Goal: Information Seeking & Learning: Find specific fact

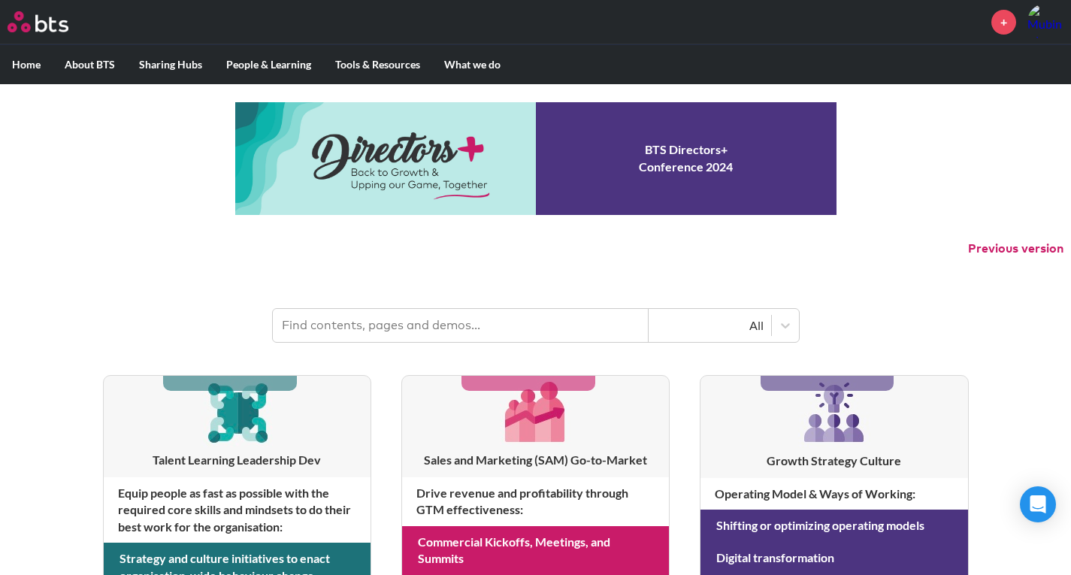
click at [357, 336] on input "text" at bounding box center [461, 325] width 376 height 33
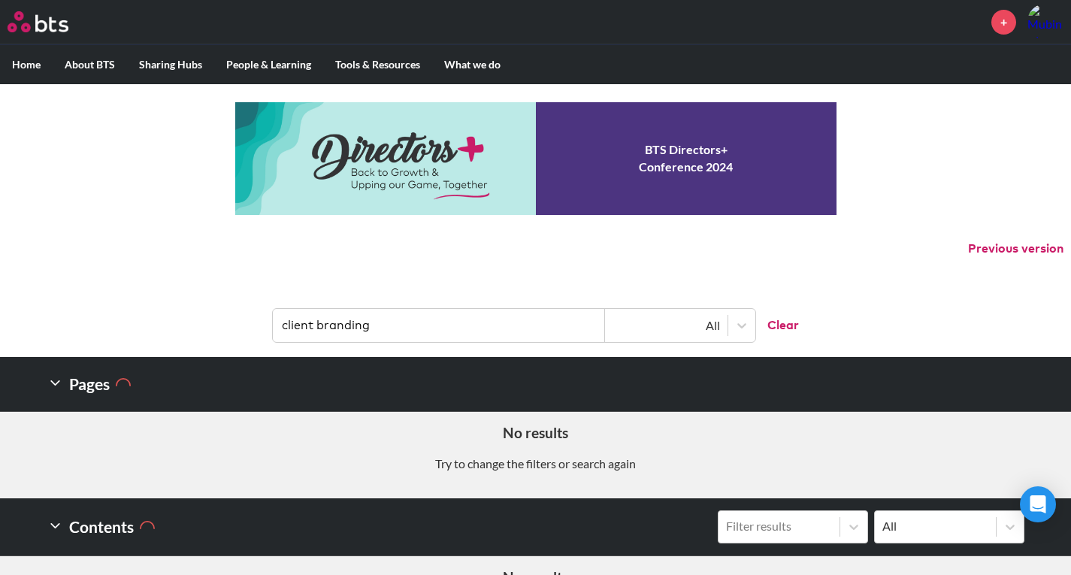
click at [363, 317] on input "client branding" at bounding box center [439, 325] width 332 height 33
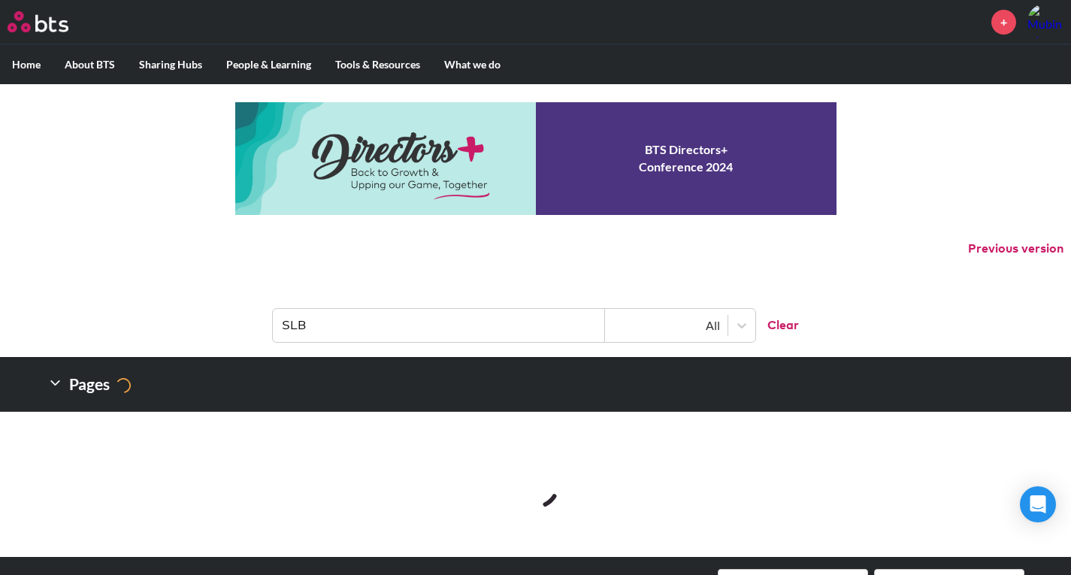
type input "SLB"
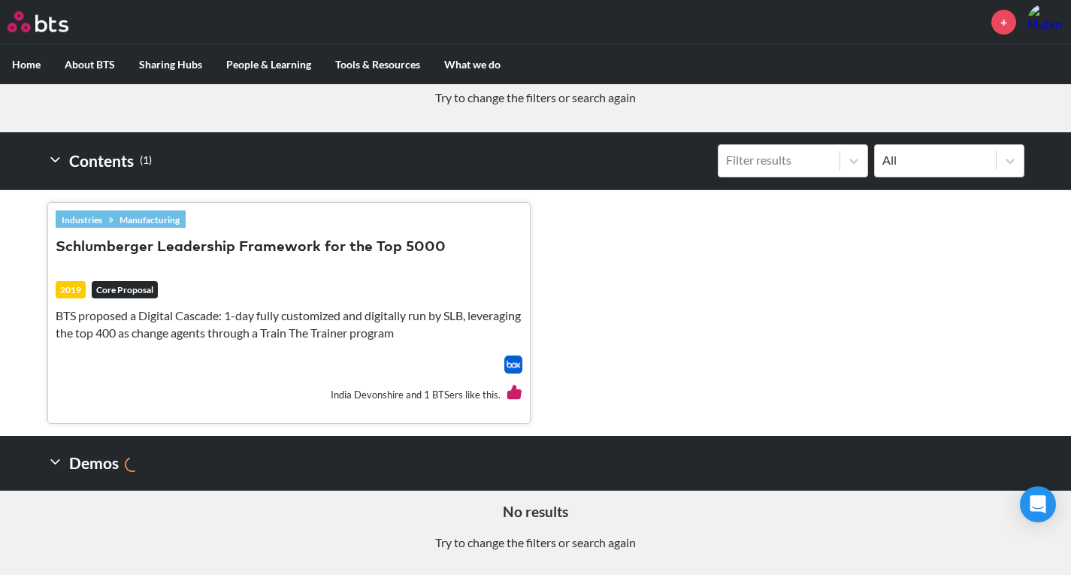
scroll to position [368, 0]
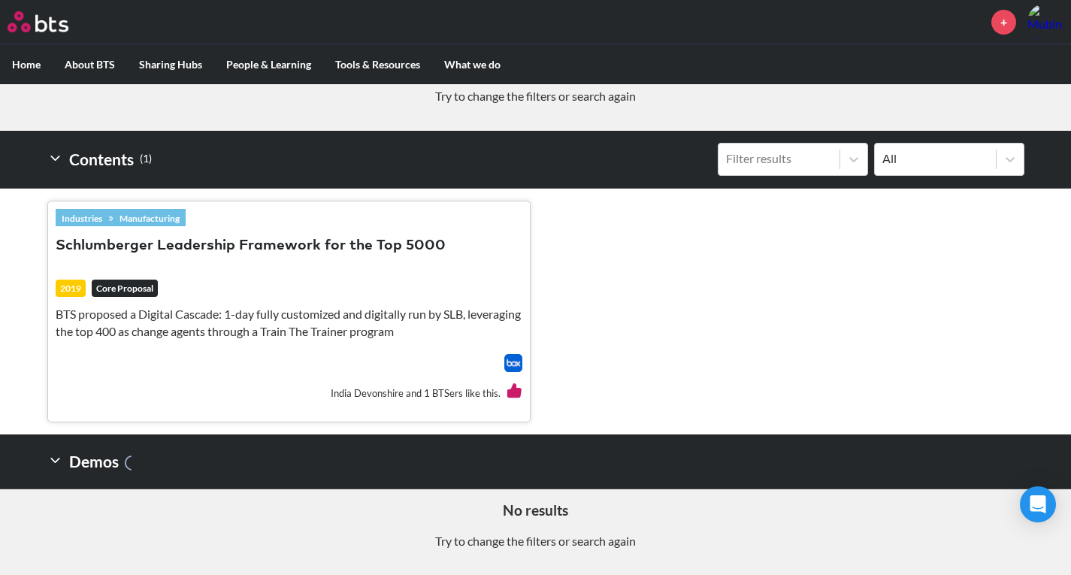
click at [356, 240] on button "Schlumberger Leadership Framework for the Top 5000" at bounding box center [251, 246] width 390 height 20
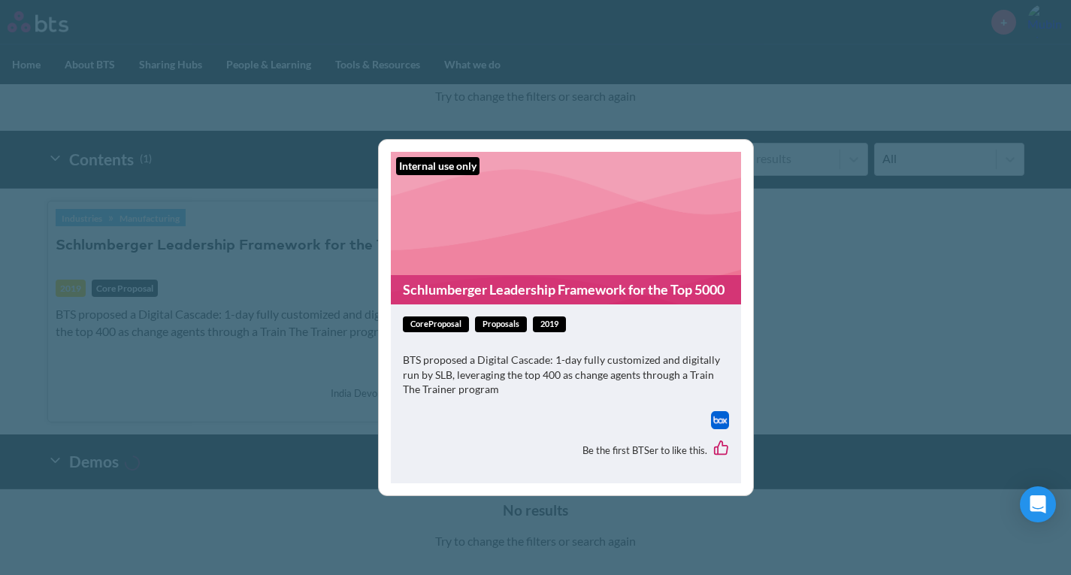
click at [482, 226] on figure "Internal use only Schlumberger Leadership Framework for the Top 5000" at bounding box center [566, 228] width 350 height 153
click at [425, 275] on link "Schlumberger Leadership Framework for the Top 5000" at bounding box center [566, 289] width 350 height 29
